Goal: Task Accomplishment & Management: Manage account settings

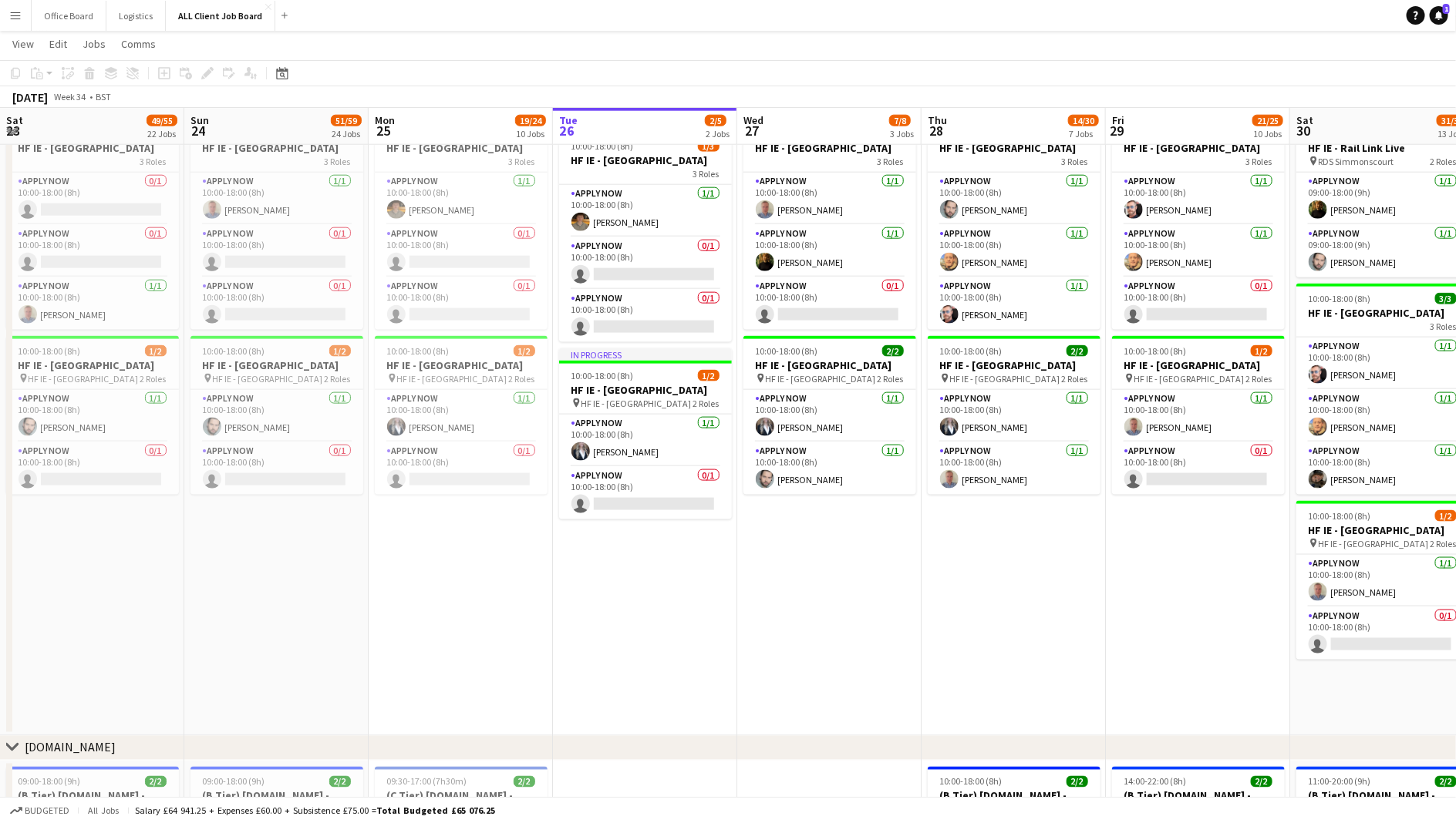
scroll to position [0, 368]
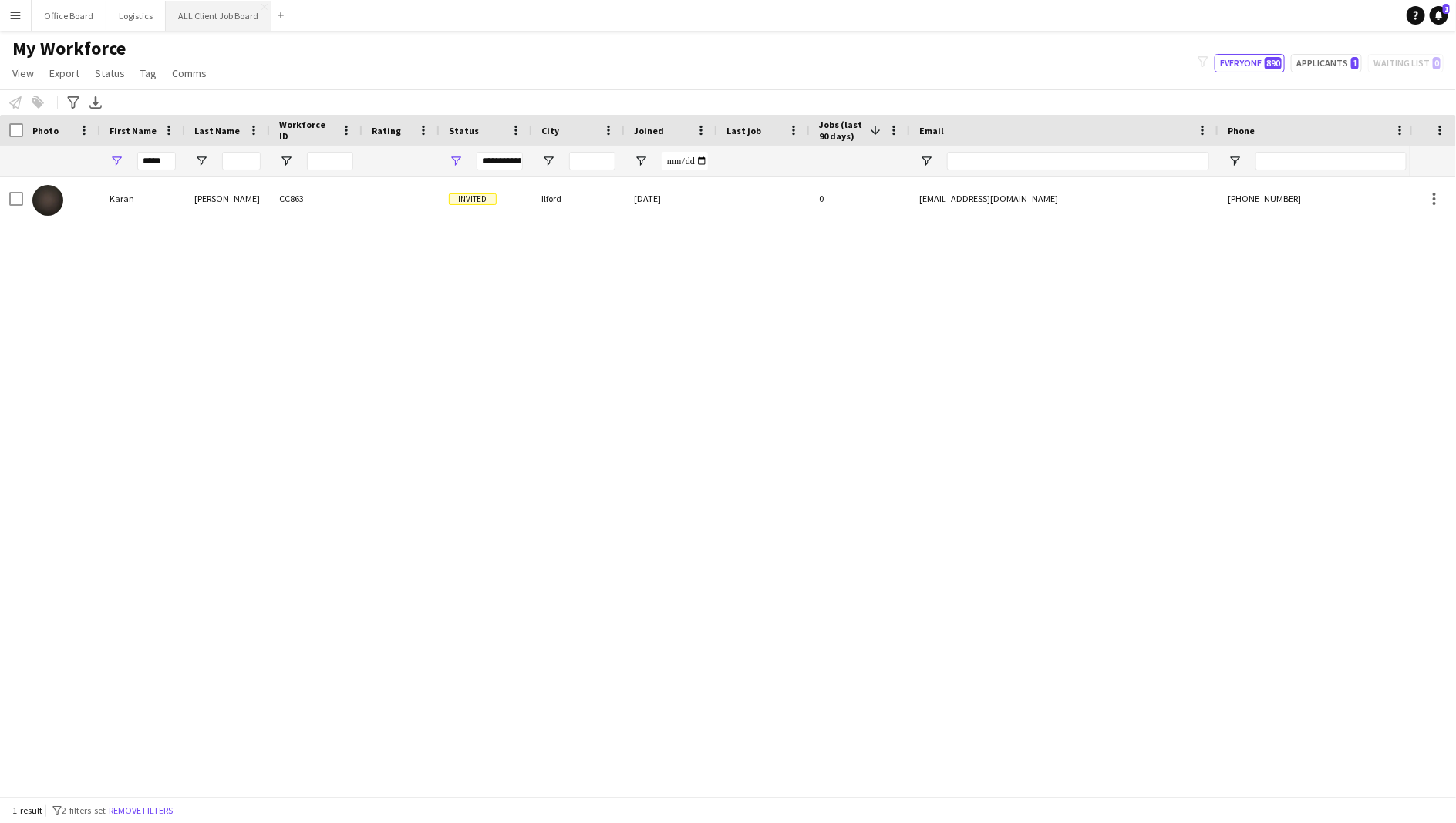
click at [231, 13] on button "ALL Client Job Board Close" at bounding box center [218, 16] width 106 height 30
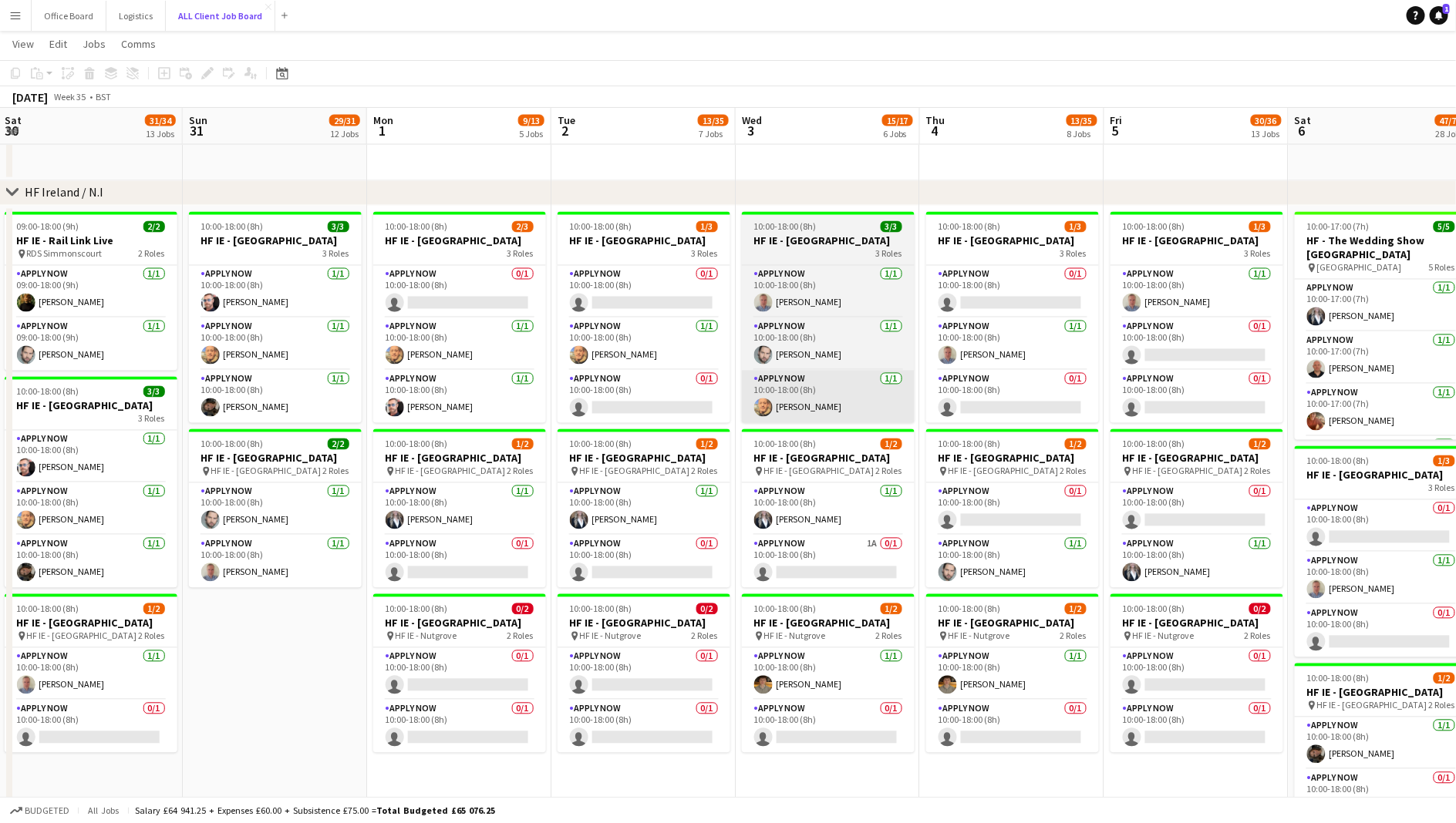
scroll to position [0, 561]
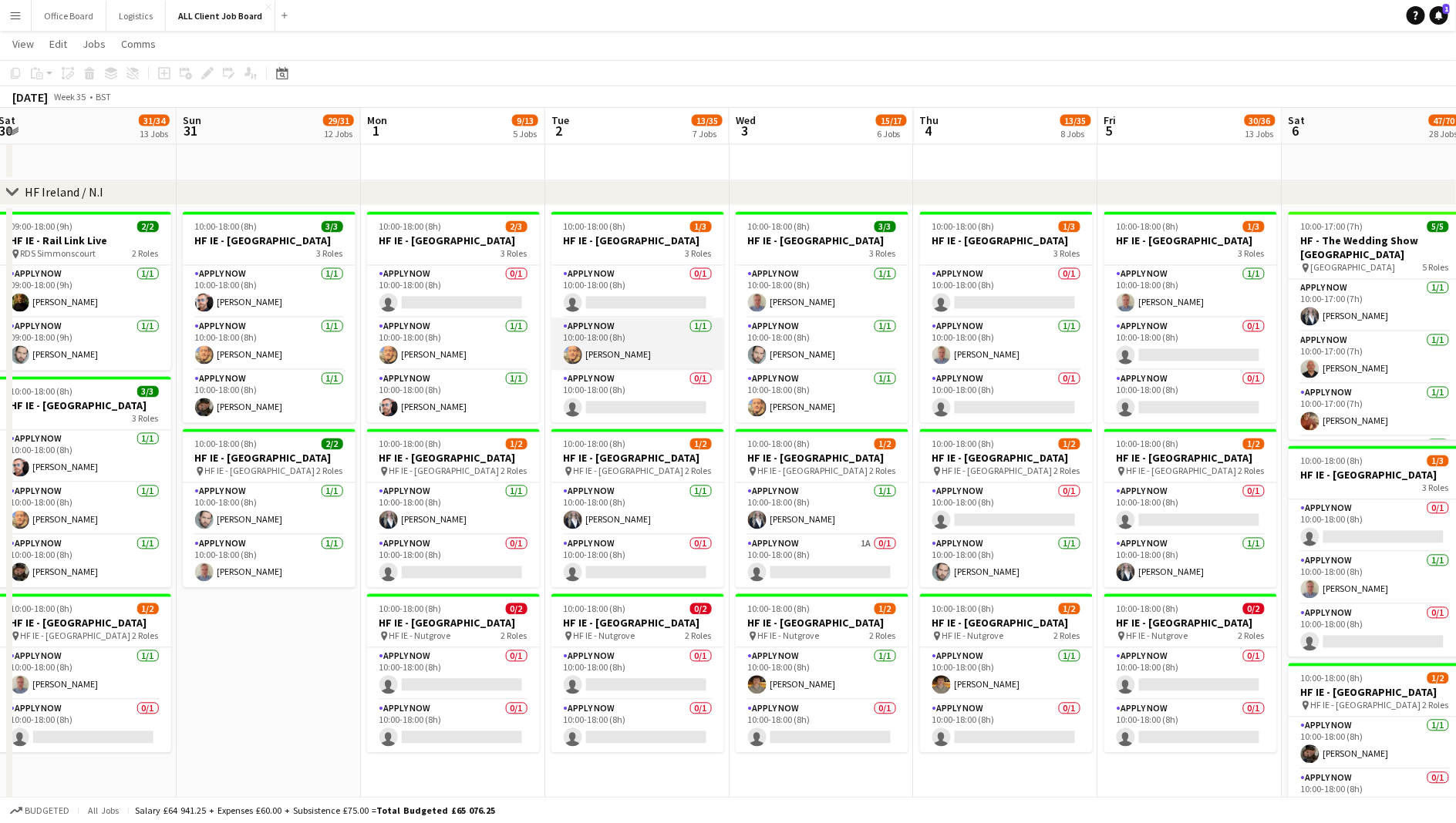
click at [615, 357] on app-card-role "APPLY NOW [DATE] 10:00-18:00 (8h) [PERSON_NAME]" at bounding box center [637, 345] width 173 height 52
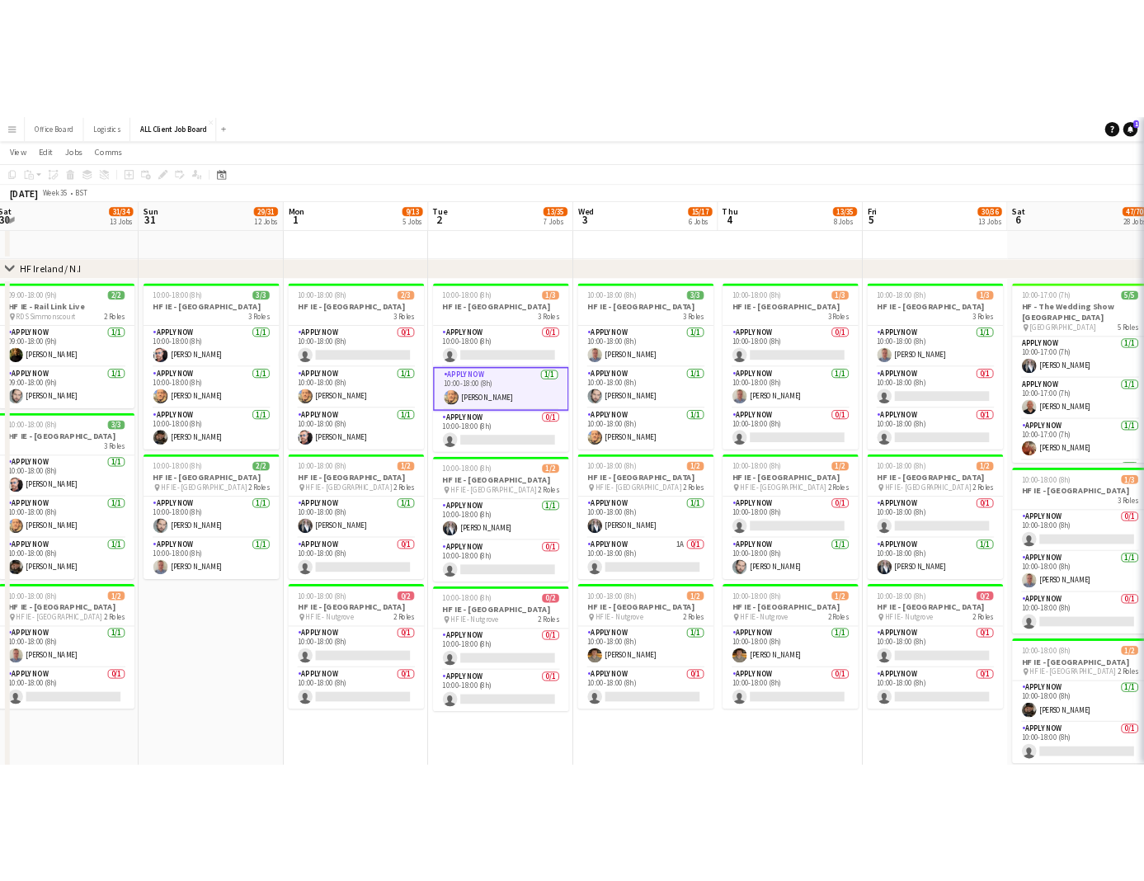
scroll to position [0, 601]
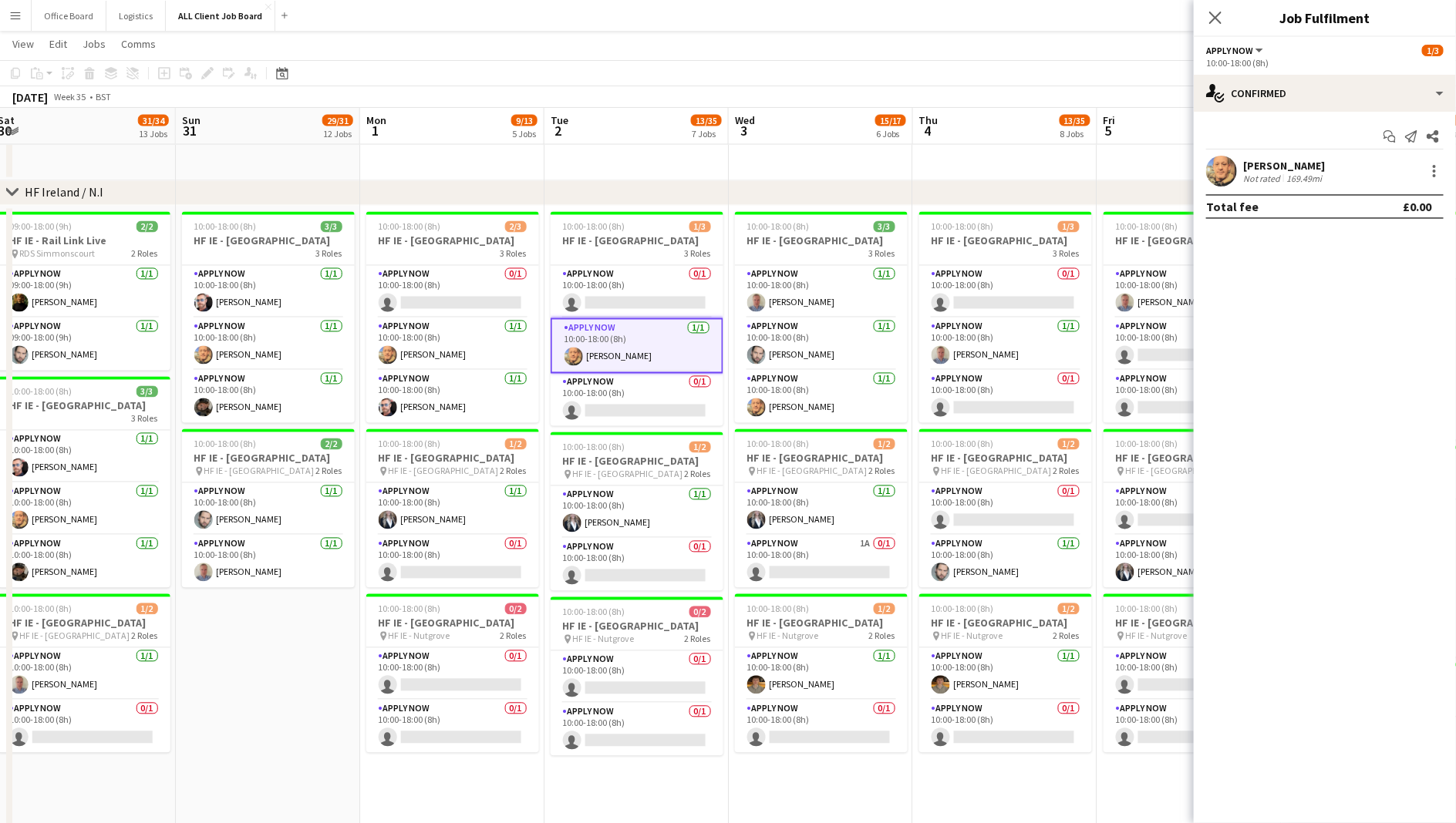
click at [1276, 162] on div "[PERSON_NAME]" at bounding box center [1283, 165] width 81 height 14
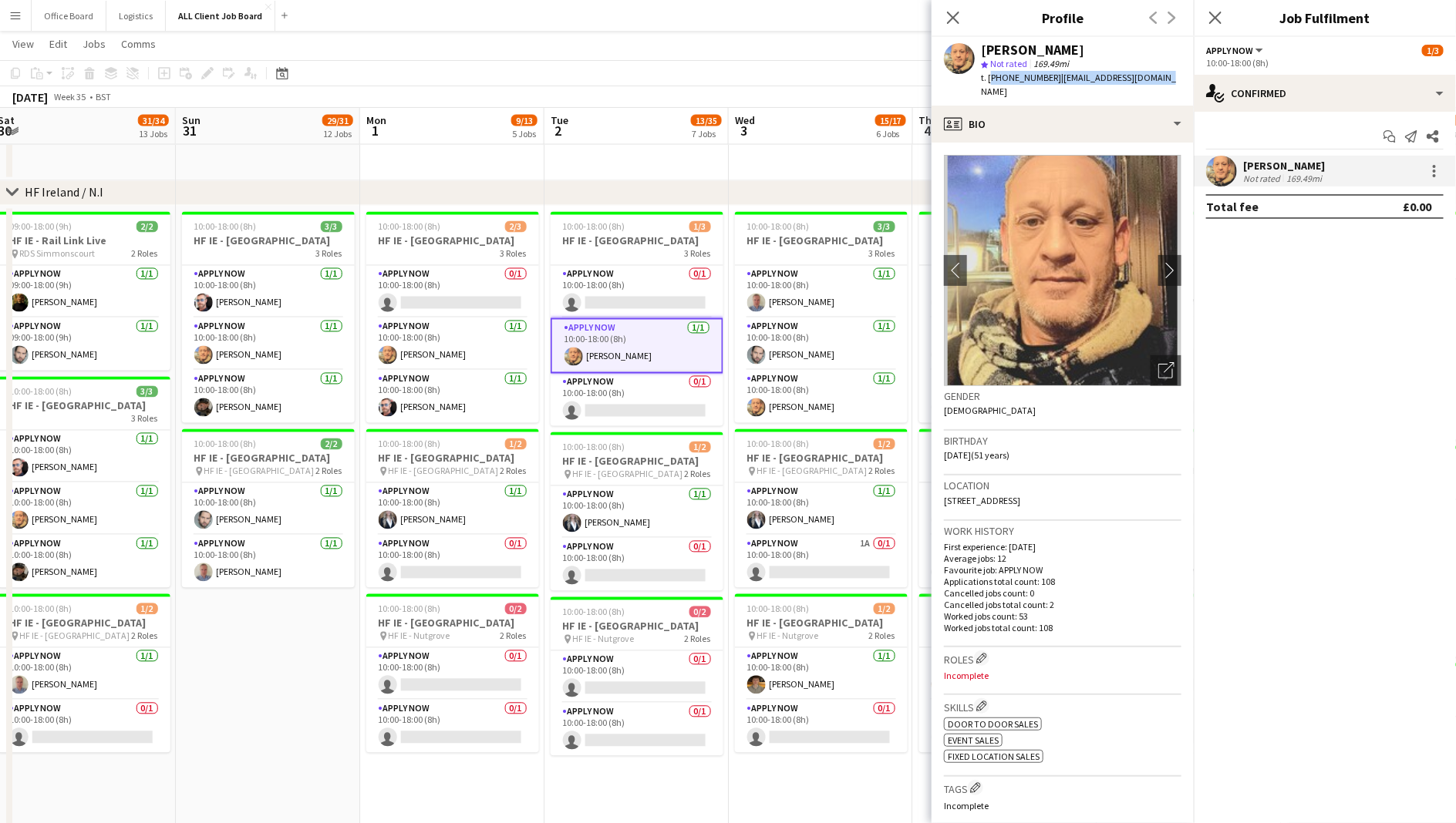
drag, startPoint x: 990, startPoint y: 78, endPoint x: 1161, endPoint y: 80, distance: 171.0
click at [1161, 80] on div "[PERSON_NAME] star Not rated 169.49mi t. [PHONE_NUMBER] | [EMAIL_ADDRESS][DOMAI…" at bounding box center [1063, 71] width 263 height 68
copy div "[PHONE_NUMBER] | [EMAIL_ADDRESS][DOMAIN_NAME]"
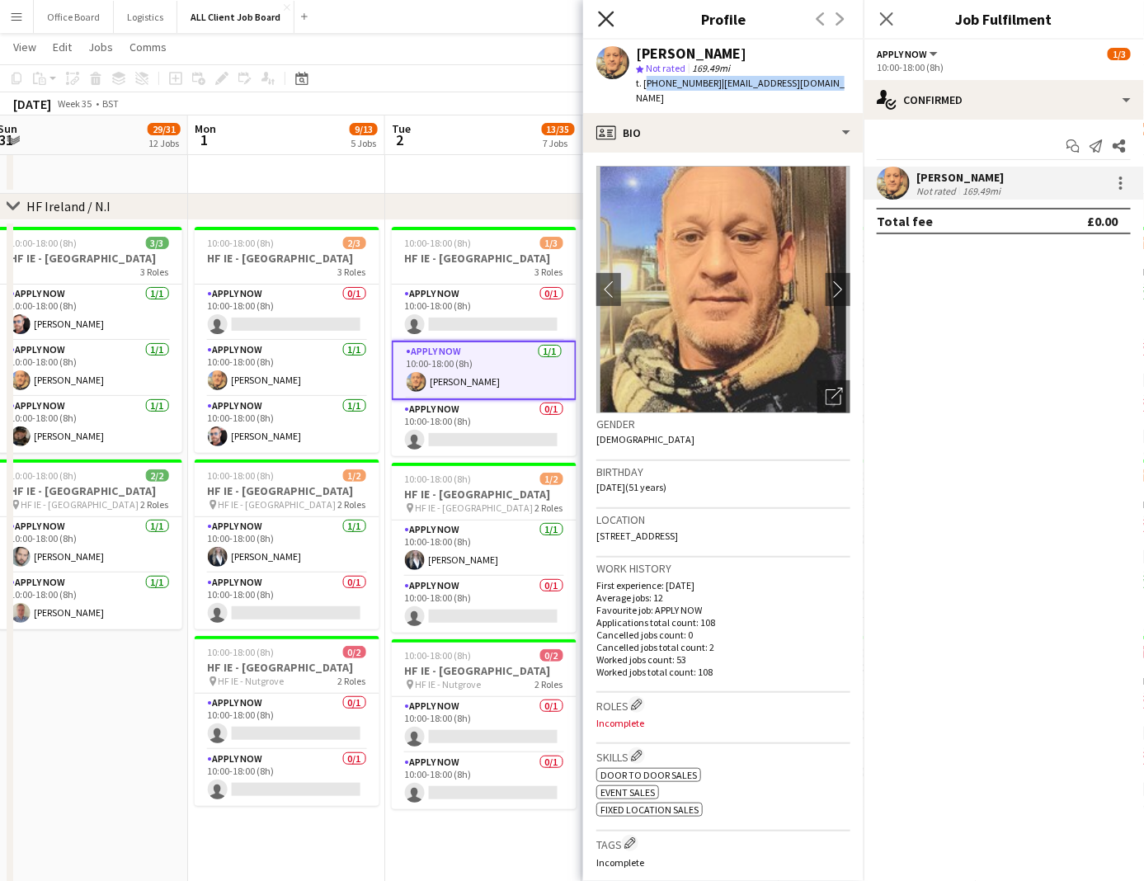
click at [612, 21] on icon "Close pop-in" at bounding box center [606, 19] width 16 height 16
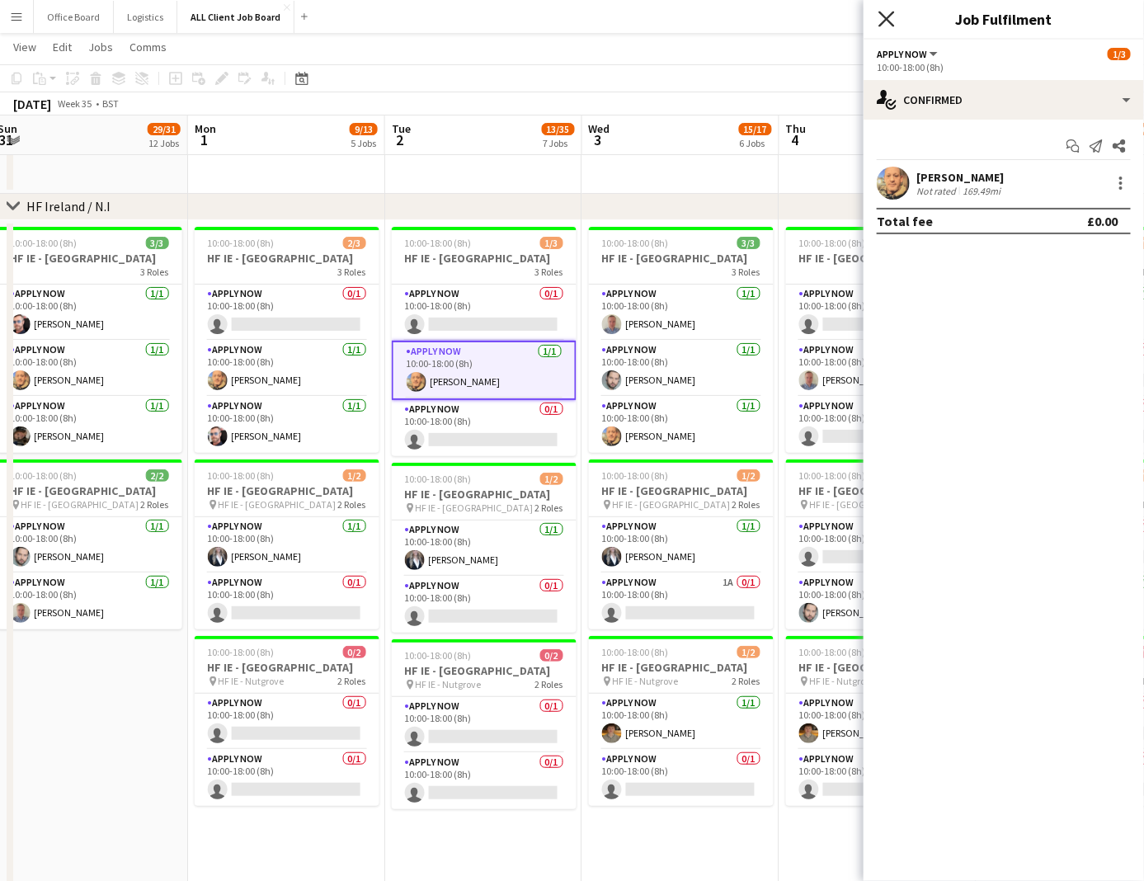
click at [884, 25] on icon "Close pop-in" at bounding box center [887, 19] width 16 height 16
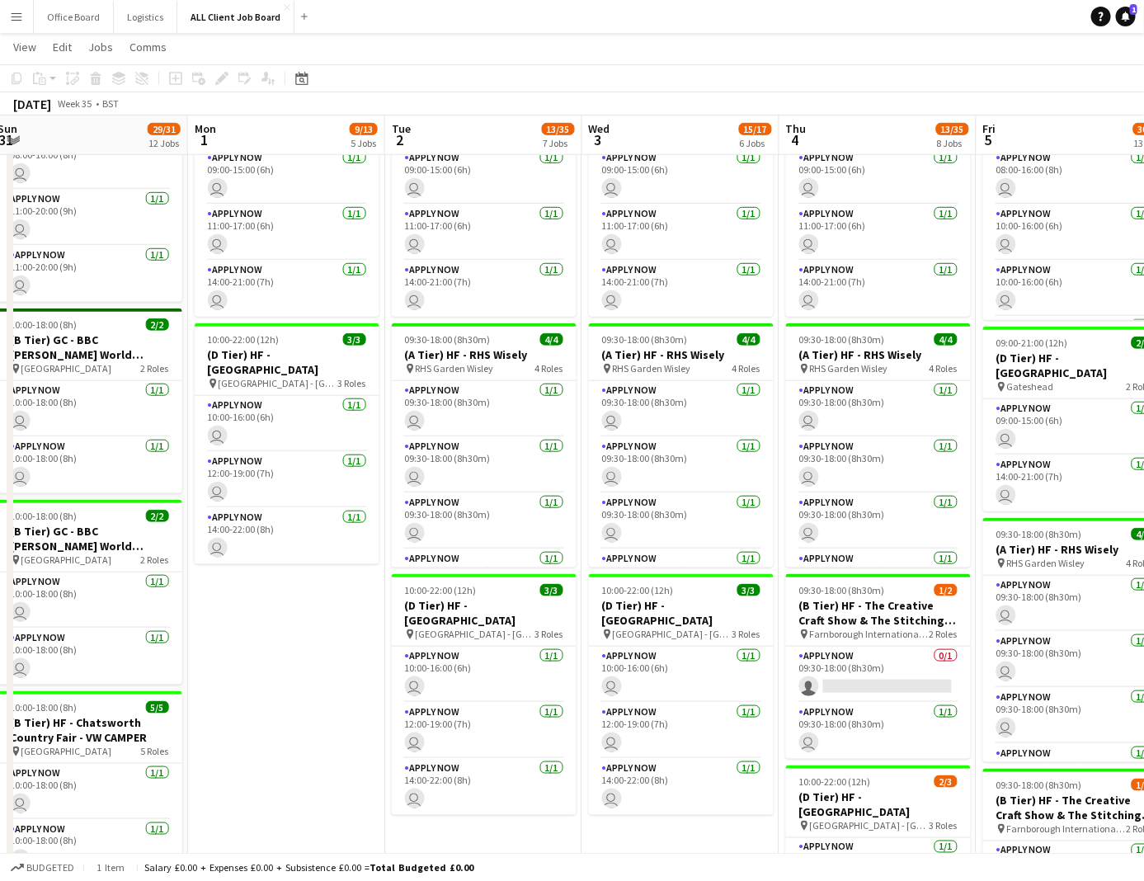
scroll to position [4539, 0]
